Goal: Information Seeking & Learning: Understand process/instructions

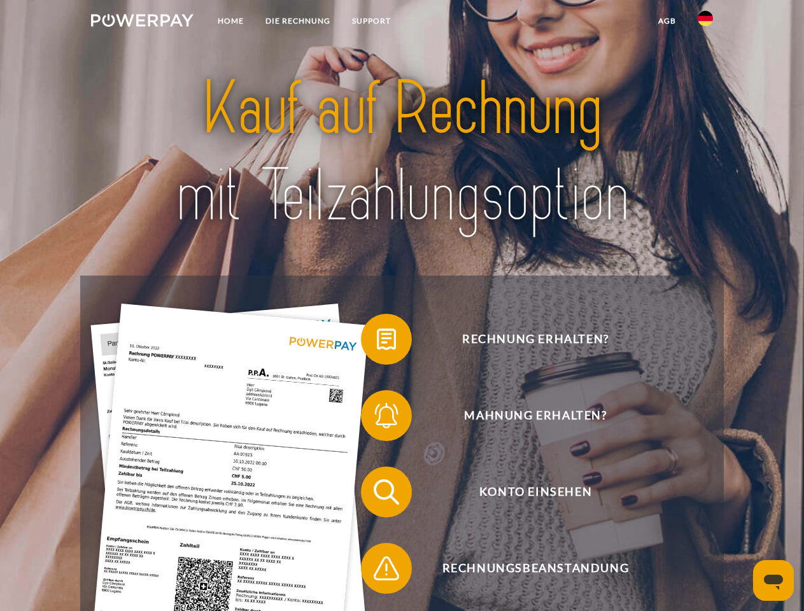
click at [142, 22] on img at bounding box center [142, 20] width 103 height 13
click at [706, 22] on img at bounding box center [705, 18] width 15 height 15
click at [667, 21] on link "agb" at bounding box center [667, 21] width 39 height 23
click at [377, 342] on span at bounding box center [368, 340] width 64 height 64
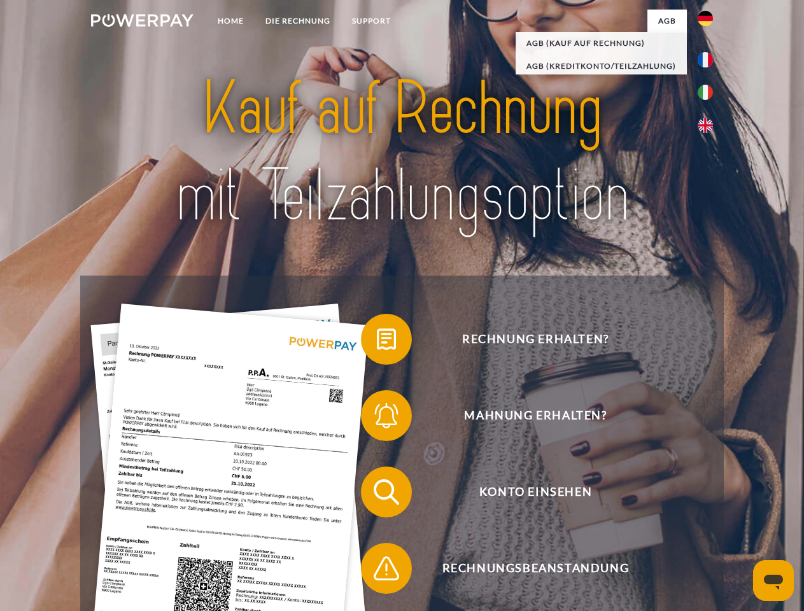
click at [377, 418] on span at bounding box center [368, 416] width 64 height 64
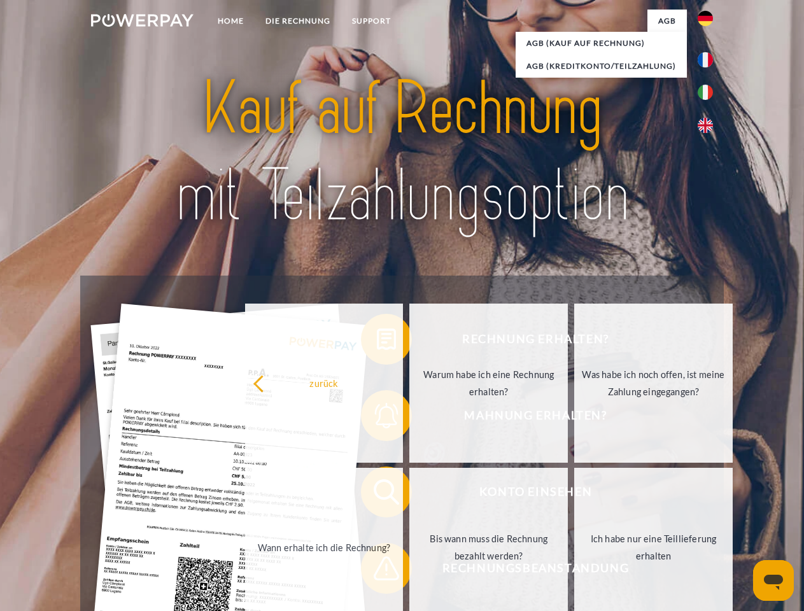
click at [410, 495] on link "Bis wann muss die Rechnung bezahlt werden?" at bounding box center [489, 547] width 159 height 159
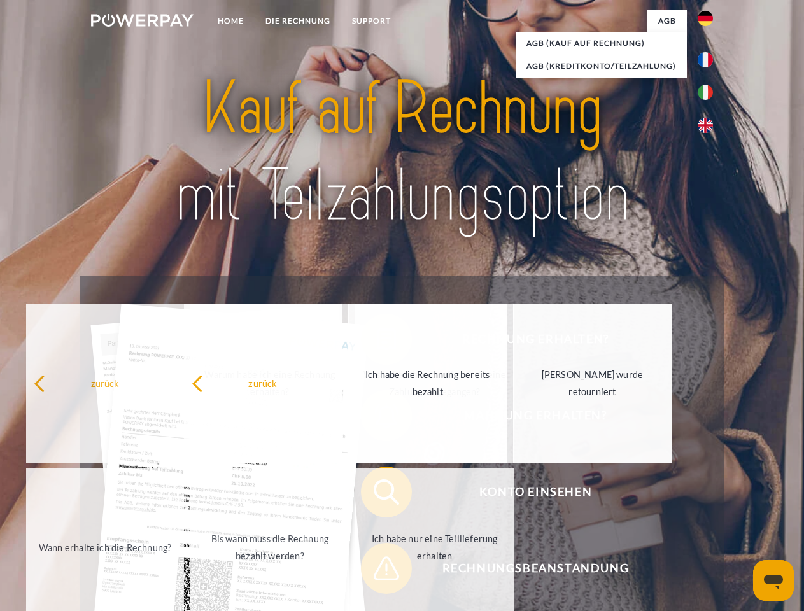
click at [377, 571] on span at bounding box center [368, 569] width 64 height 64
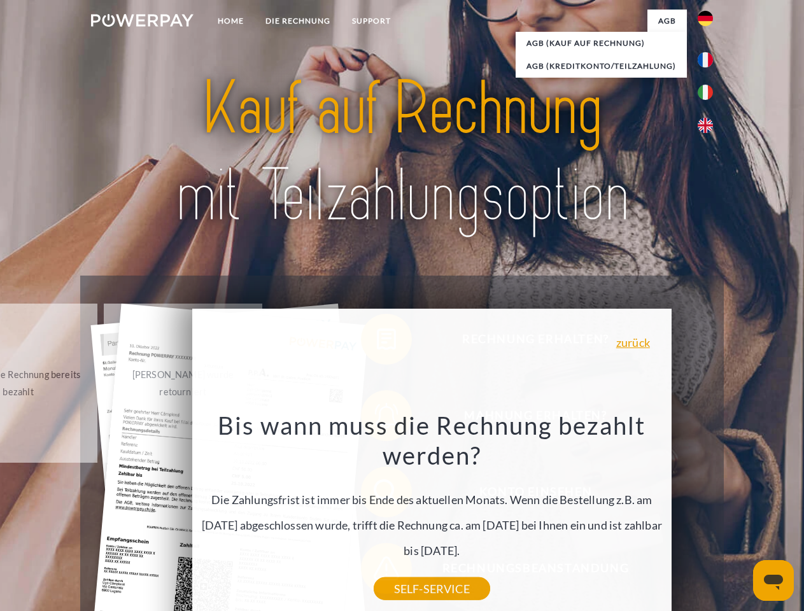
click at [774, 581] on icon "Messaging-Fenster öffnen" at bounding box center [773, 582] width 19 height 15
